Goal: Task Accomplishment & Management: Manage account settings

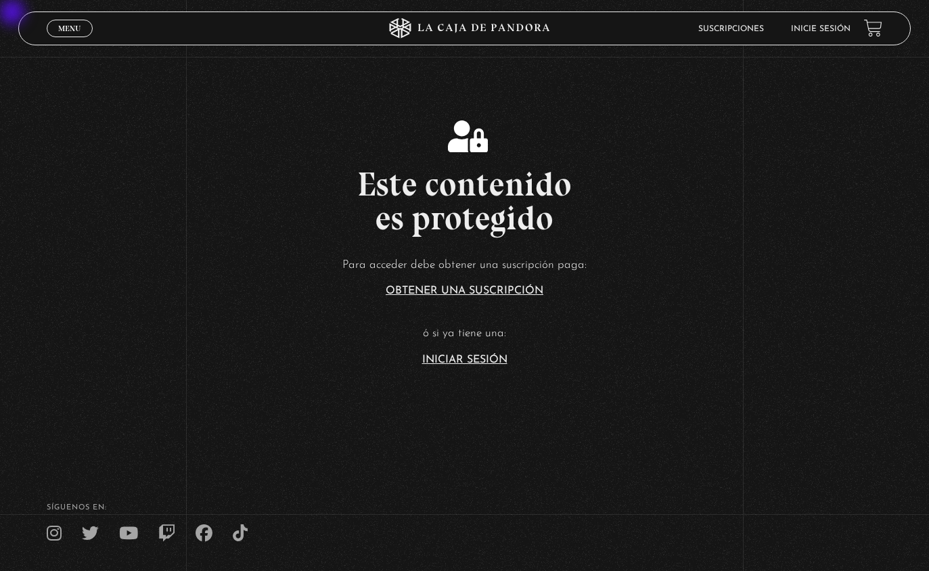
click at [462, 365] on link "Iniciar Sesión" at bounding box center [464, 359] width 85 height 11
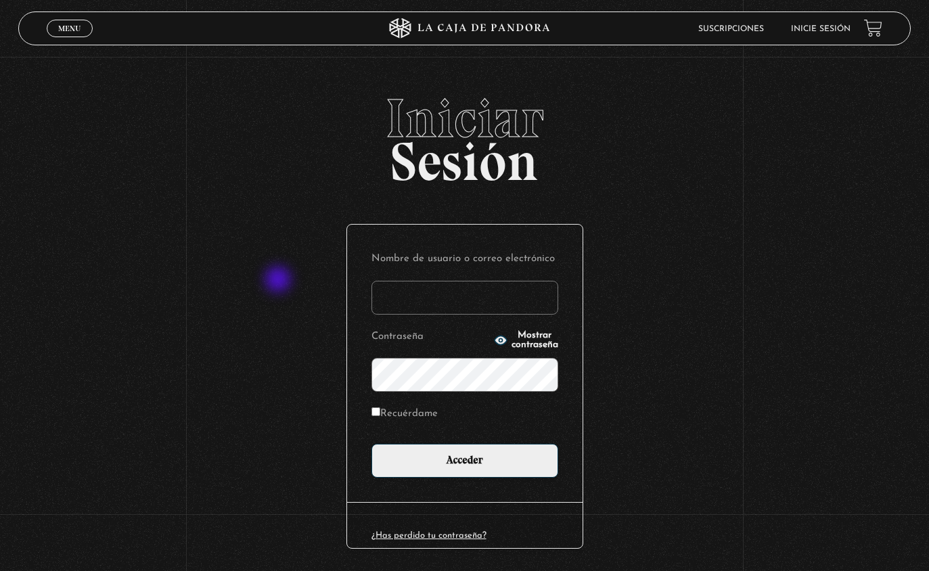
click at [325, 308] on div "Iniciar Sesión Nombre de usuario o correo electrónico Contraseña Mostrar contra…" at bounding box center [464, 350] width 929 height 518
click at [416, 302] on input "Nombre de usuario o correo electrónico" at bounding box center [464, 298] width 187 height 34
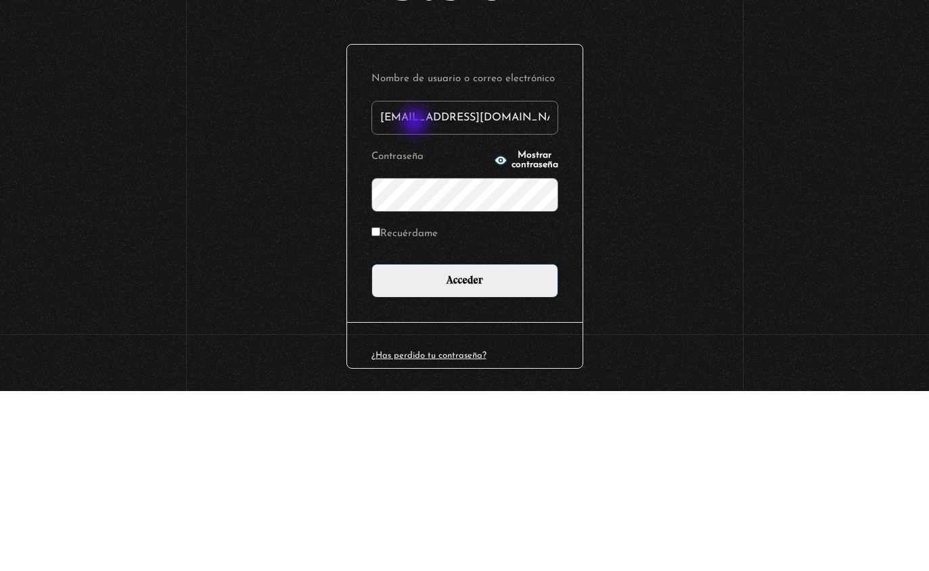
type input "[EMAIL_ADDRESS][DOMAIN_NAME]"
click at [464, 444] on input "Acceder" at bounding box center [464, 461] width 187 height 34
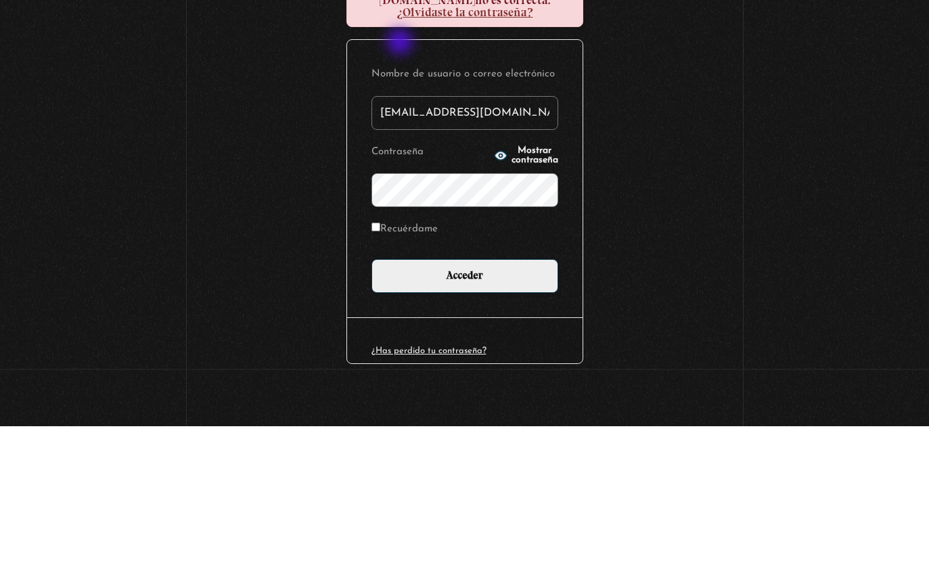
scroll to position [125, 0]
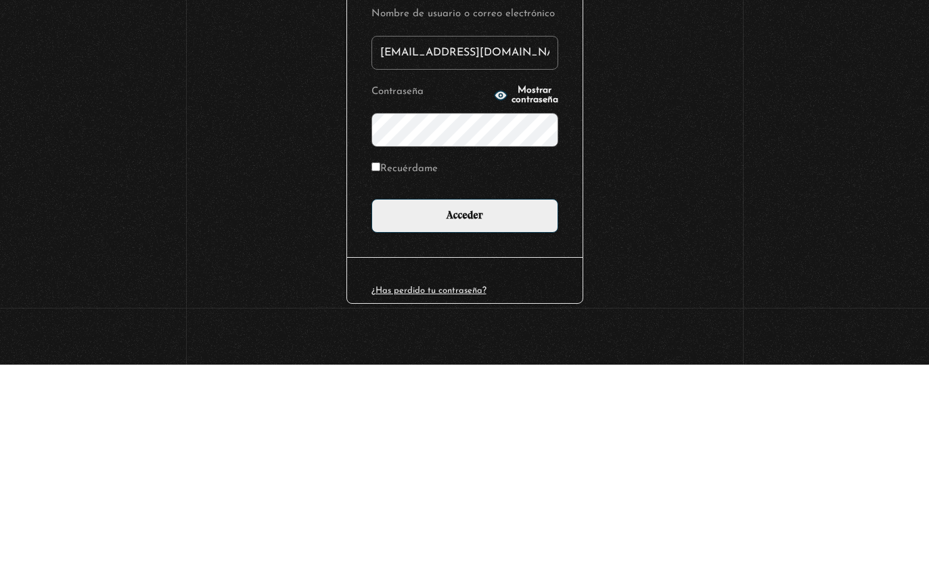
click at [697, 97] on div "Iniciar Sesión Error: la contraseña que has introducido para el nombre de usuar…" at bounding box center [464, 268] width 929 height 605
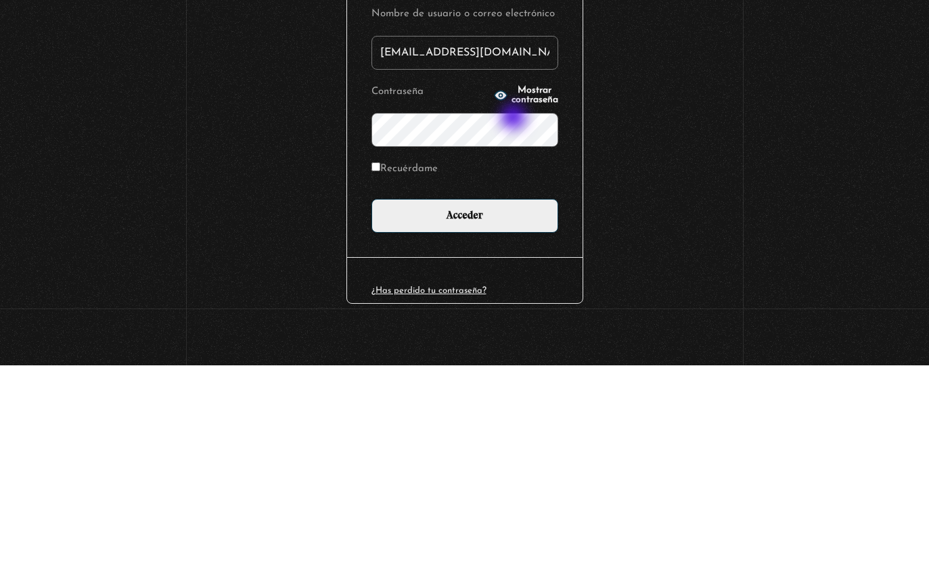
click at [494, 292] on button "Mostrar contraseña" at bounding box center [526, 301] width 64 height 19
click at [433, 404] on input "Acceder" at bounding box center [464, 421] width 187 height 34
